Goal: Information Seeking & Learning: Learn about a topic

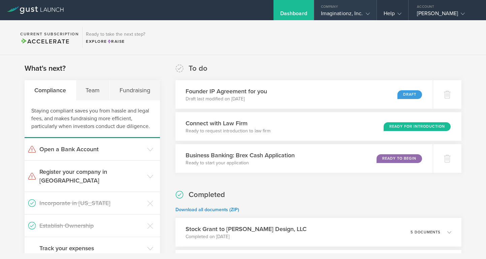
click at [365, 12] on gust-icon at bounding box center [366, 13] width 7 height 7
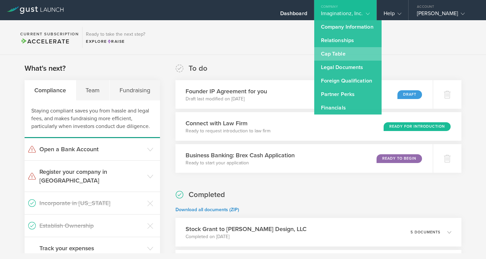
click at [337, 56] on link "Cap Table" at bounding box center [348, 53] width 67 height 13
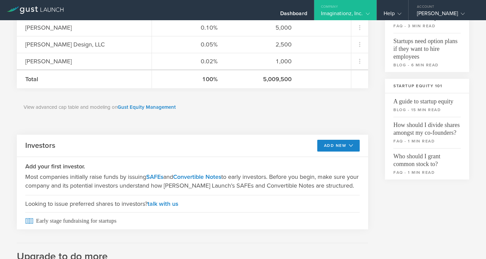
scroll to position [167, 0]
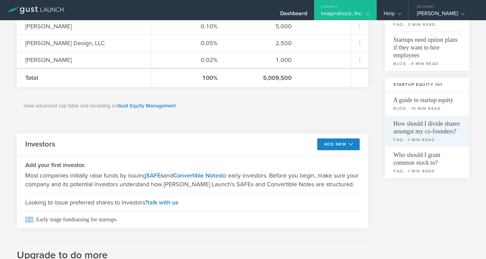
click at [402, 130] on span "How should I divide shares amongst my co-founders?" at bounding box center [427, 126] width 67 height 20
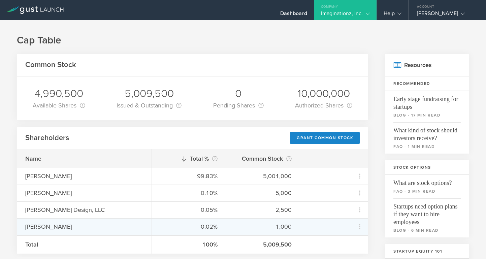
scroll to position [0, 0]
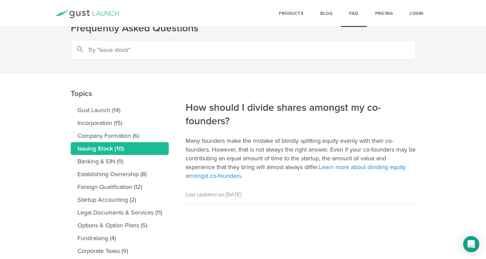
scroll to position [21, 0]
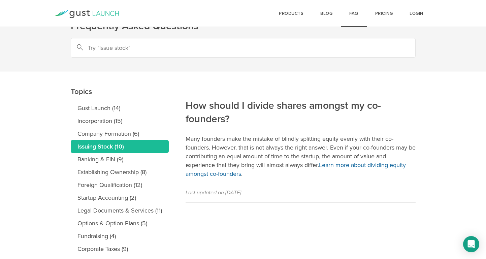
click at [366, 167] on link "Learn more about dividing equity amongst co-founders" at bounding box center [296, 169] width 220 height 16
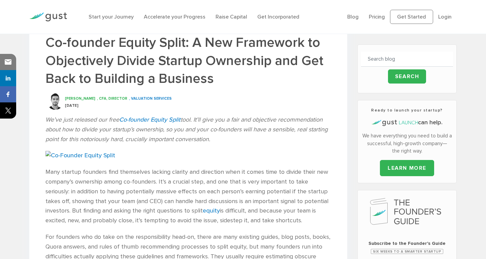
scroll to position [145, 0]
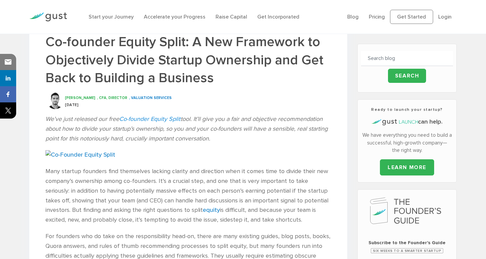
click at [163, 118] on link "Co-founder Equity Split" at bounding box center [149, 119] width 61 height 7
